Goal: Transaction & Acquisition: Purchase product/service

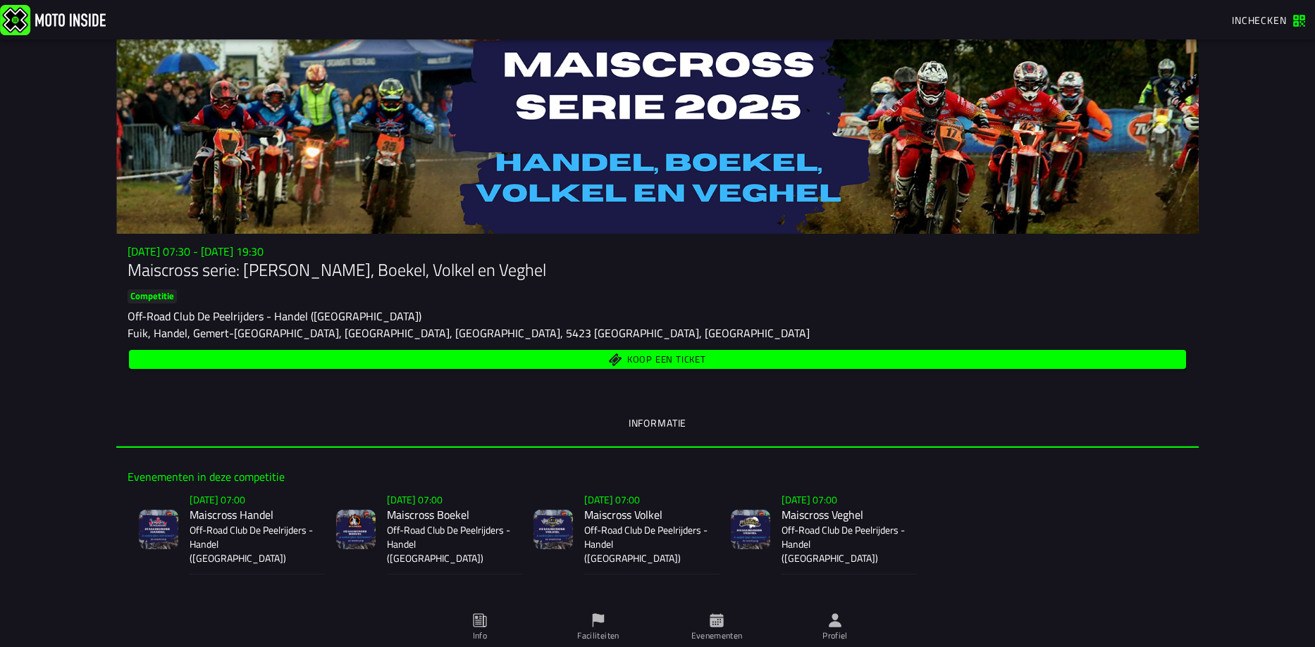
click at [0, 0] on slot "Competitie" at bounding box center [0, 0] width 0 height 0
click at [427, 525] on p "Off-Road Club De Peelrijders - Handel ([GEOGRAPHIC_DATA])" at bounding box center [449, 545] width 124 height 42
click at [664, 421] on ion-segment-button "Informatie" at bounding box center [657, 424] width 1082 height 48
click at [664, 426] on ion-segment-button "Informatie" at bounding box center [657, 424] width 1082 height 48
click at [229, 539] on p "Off-Road Club De Peelrijders - Handel ([GEOGRAPHIC_DATA])" at bounding box center [252, 545] width 124 height 42
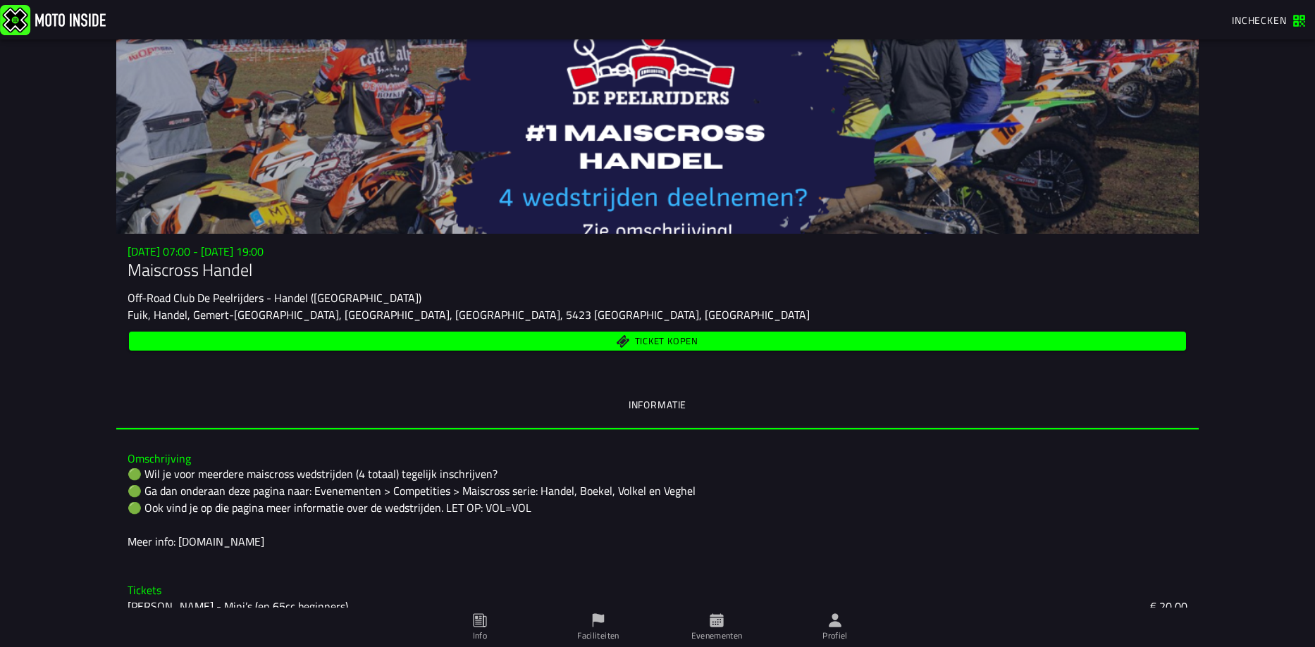
click at [640, 338] on span "Ticket kopen" at bounding box center [666, 341] width 63 height 9
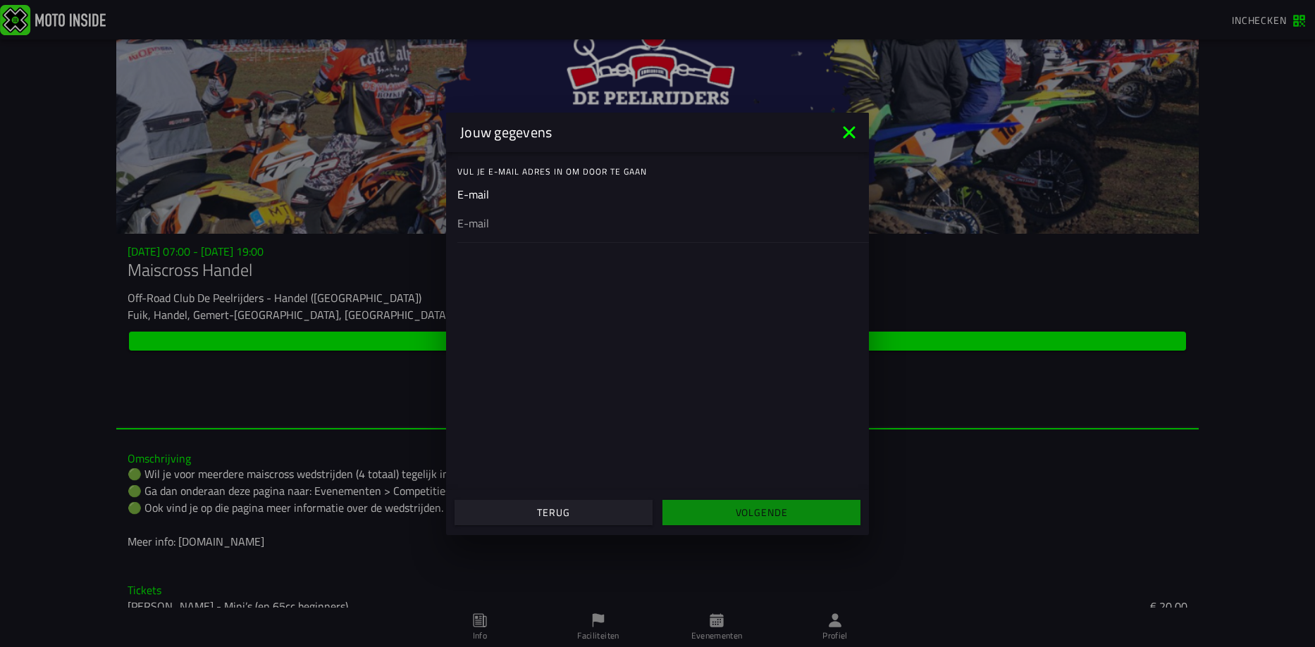
click at [583, 511] on span "Terug" at bounding box center [553, 513] width 176 height 10
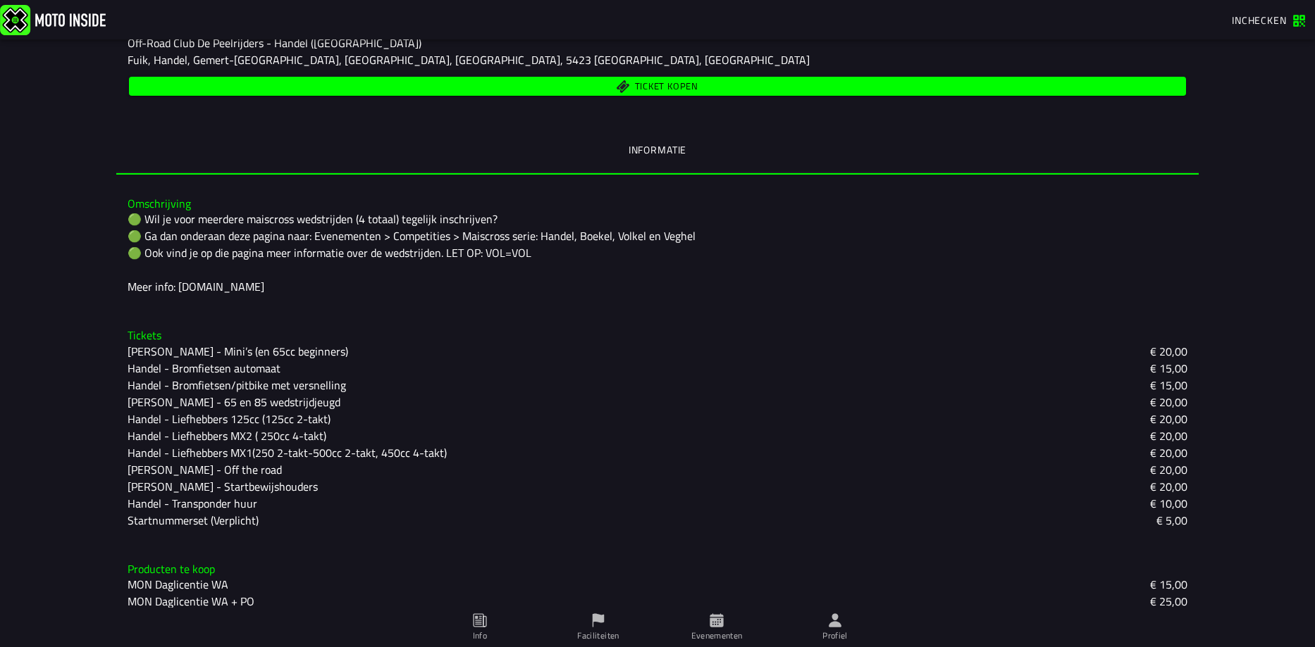
scroll to position [268, 0]
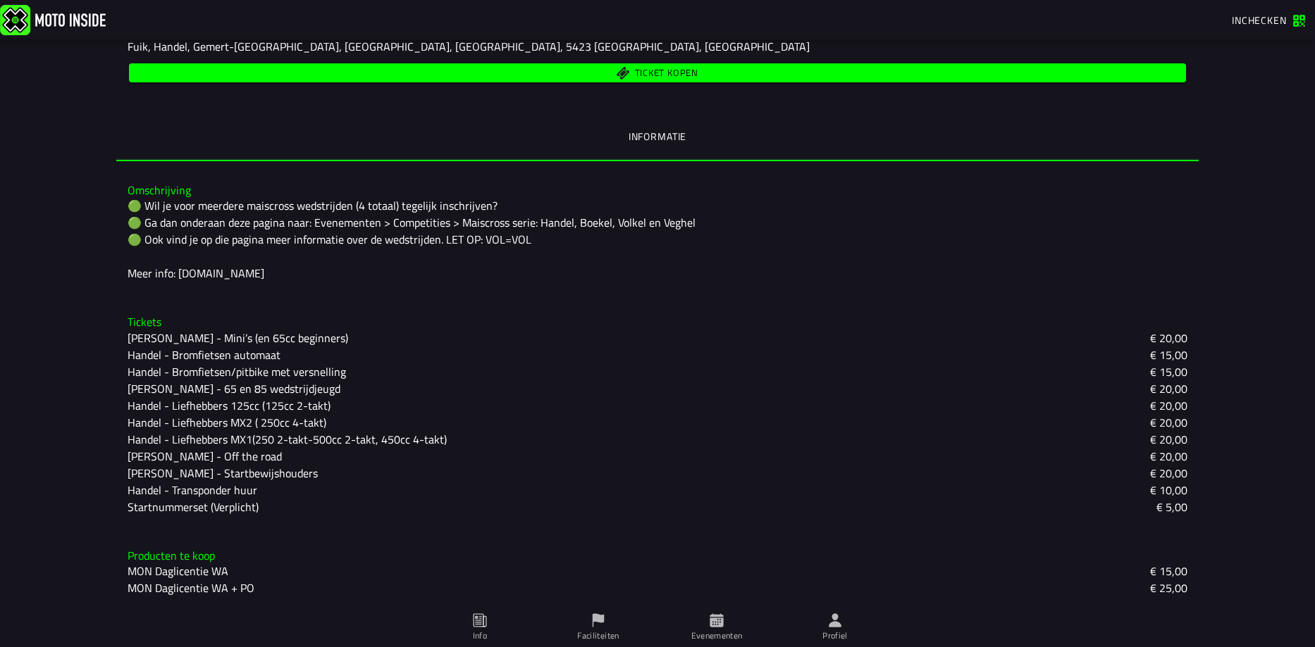
click at [0, 0] on slot "Handel - Liefhebbers MX2 ( 250cc 4-takt)" at bounding box center [0, 0] width 0 height 0
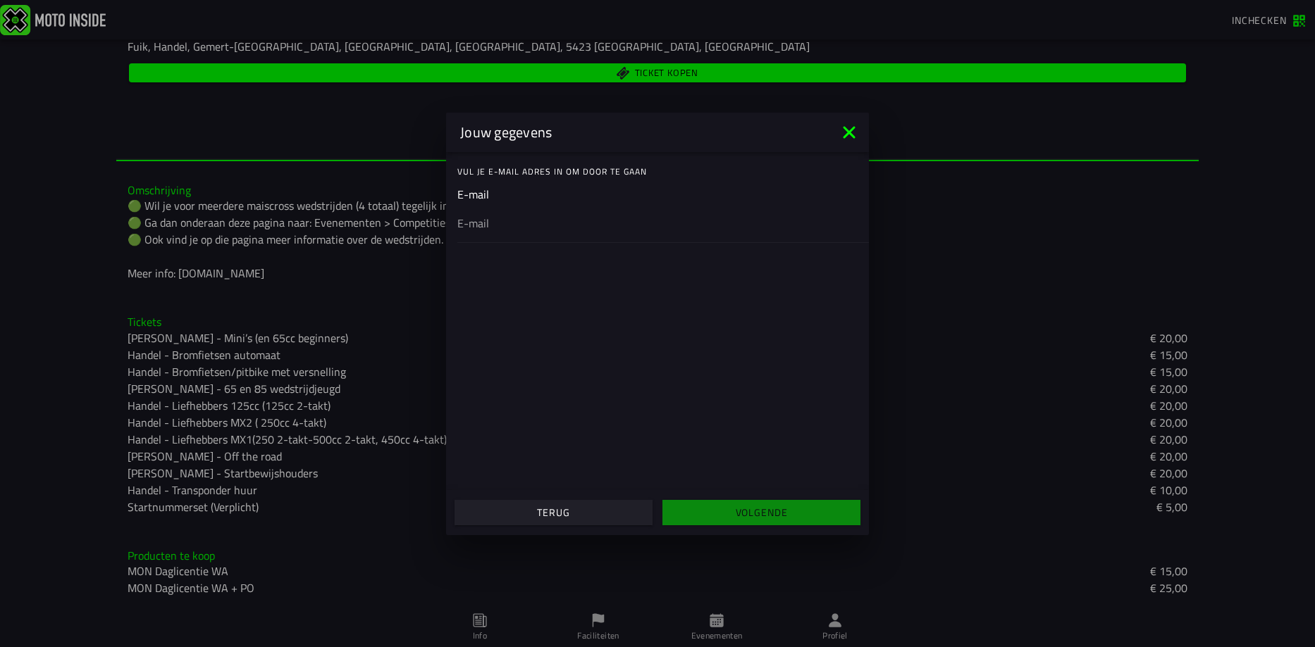
click at [0, 0] on slot "Terug" at bounding box center [0, 0] width 0 height 0
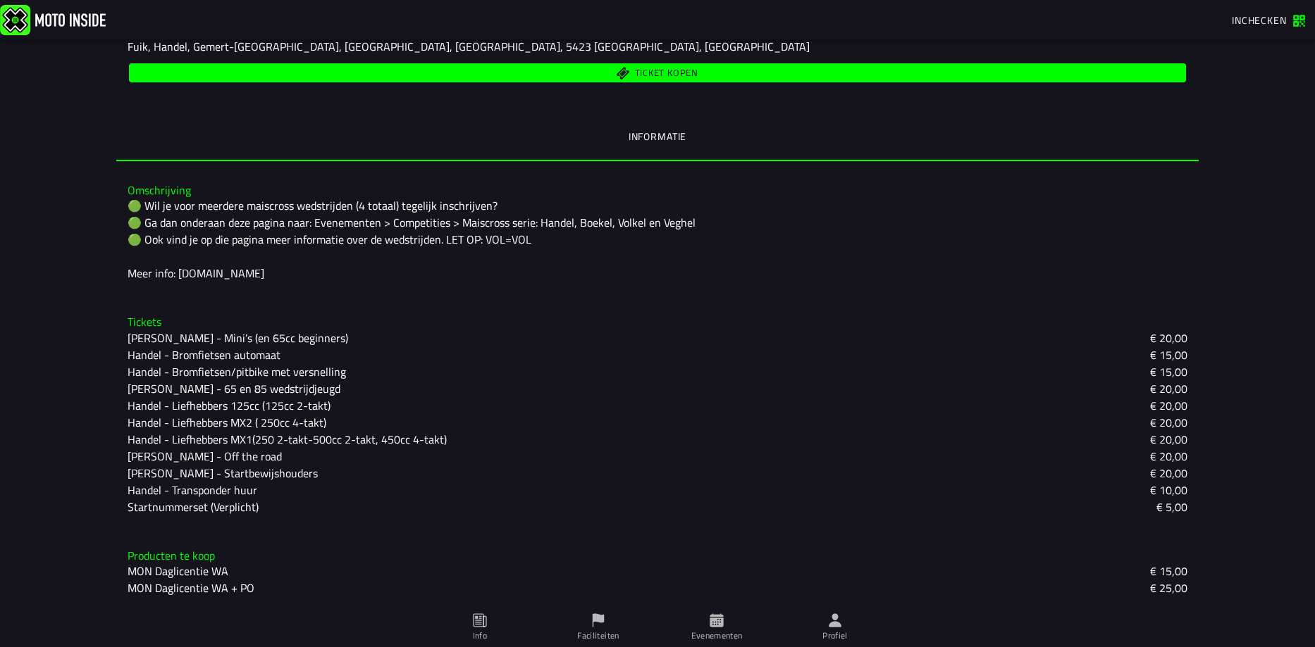
click at [721, 622] on icon at bounding box center [715, 620] width 13 height 13
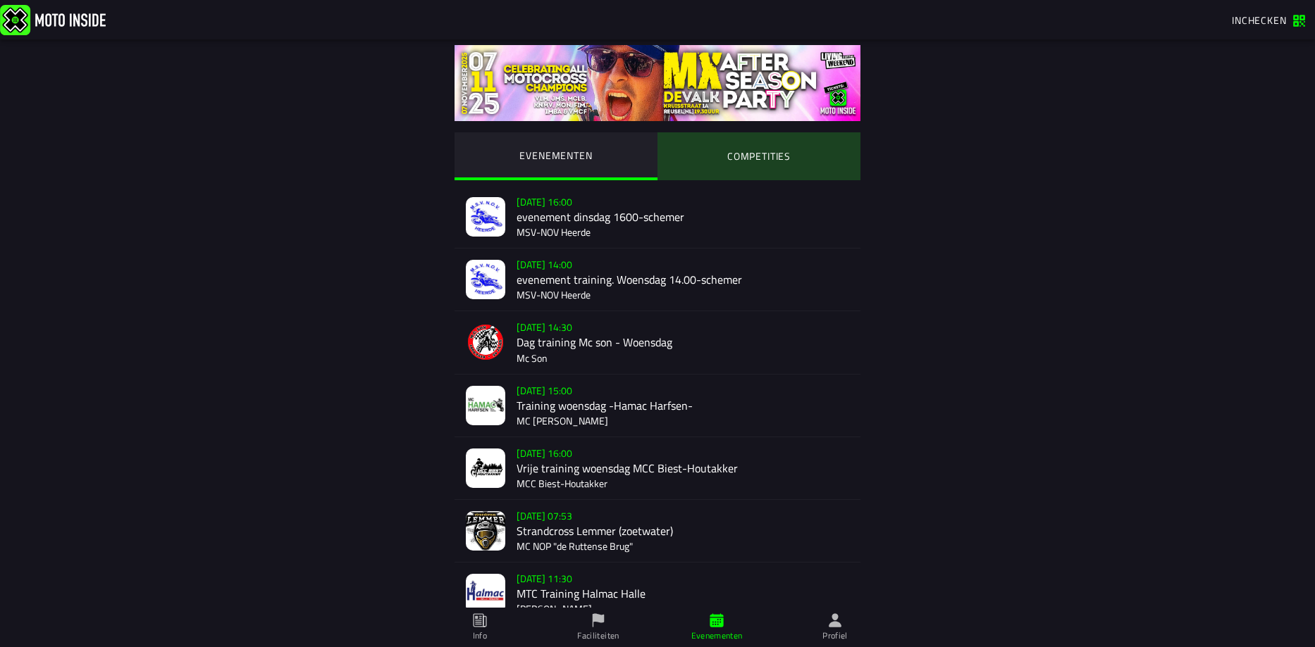
click at [742, 159] on ion-segment-button "COMPETITIES" at bounding box center [758, 156] width 203 height 48
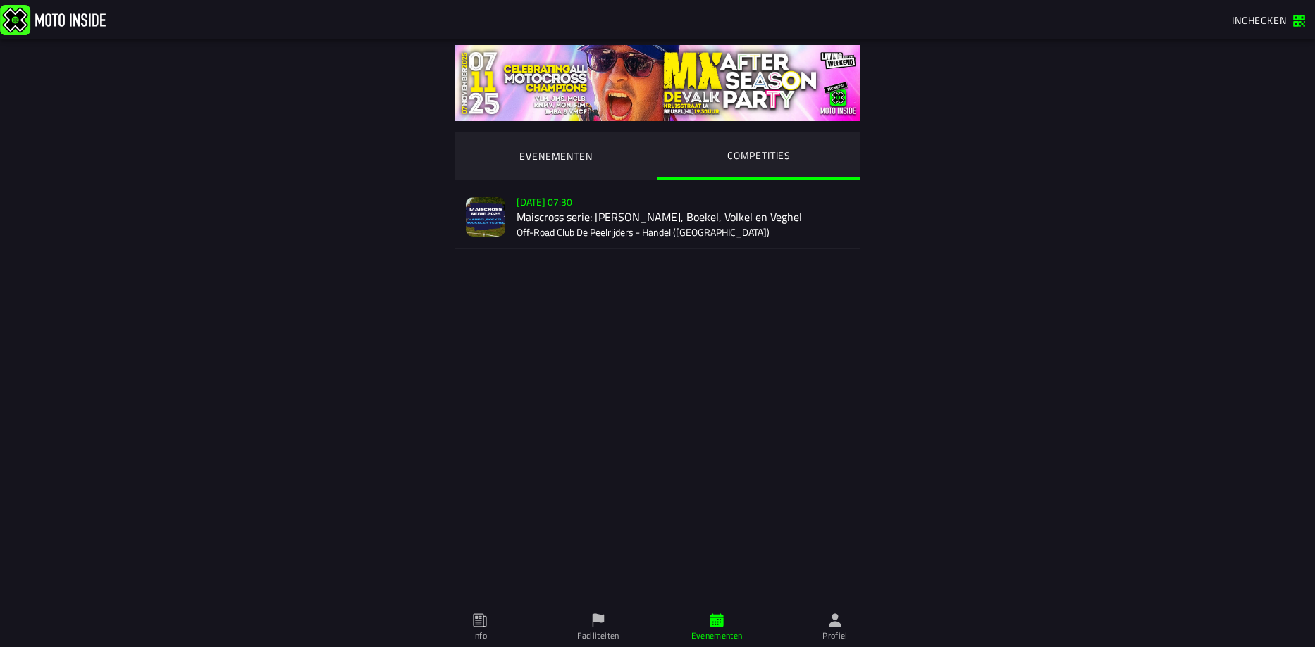
click at [581, 223] on div "[DATE] 07:30 Maiscross serie: Handel, Boekel, Volkel en Veghel Off-Road Club De…" at bounding box center [682, 217] width 333 height 62
